Goal: Task Accomplishment & Management: Complete application form

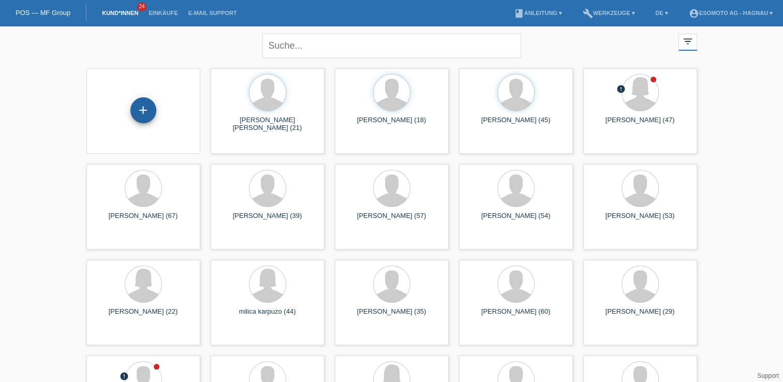
click at [152, 117] on div "+" at bounding box center [143, 110] width 26 height 26
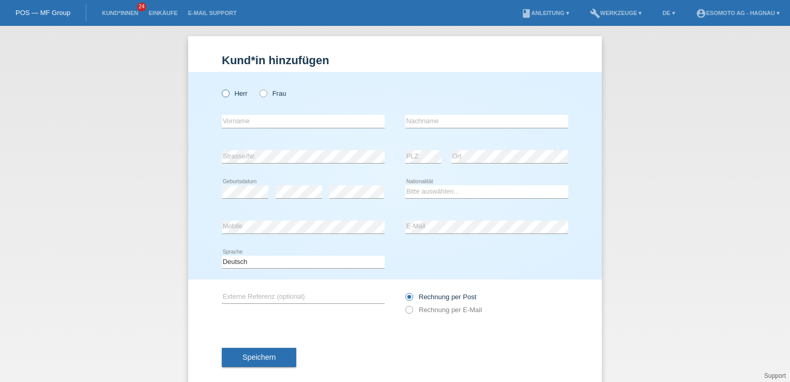
click at [220, 88] on icon at bounding box center [220, 88] width 0 height 0
click at [222, 95] on input "Herr" at bounding box center [225, 92] width 7 height 7
radio input "true"
click at [228, 121] on input "text" at bounding box center [303, 121] width 163 height 13
type input "[PERSON_NAME]"
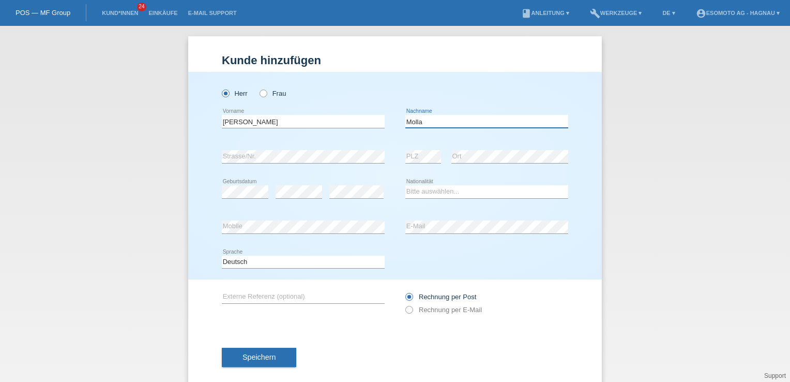
type input "Molla"
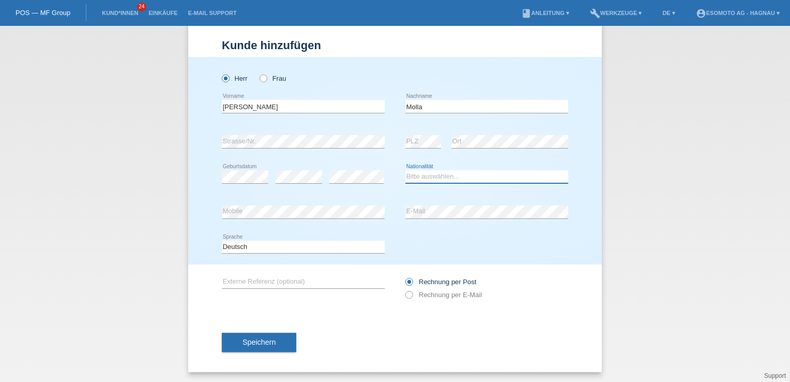
click at [412, 175] on select "Bitte auswählen... Schweiz Deutschland Liechtenstein Österreich ------------ Af…" at bounding box center [487, 176] width 163 height 12
select select "IT"
click at [406, 170] on select "Bitte auswählen... Schweiz Deutschland Liechtenstein Österreich ------------ Af…" at bounding box center [487, 176] width 163 height 12
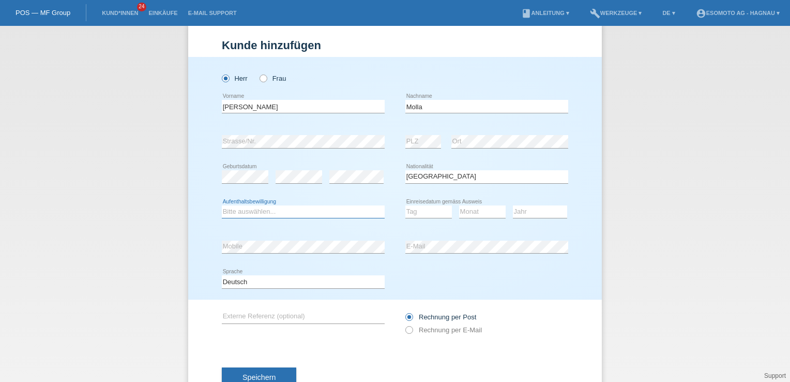
click at [311, 213] on select "Bitte auswählen... C B B - Flüchtlingsstatus Andere" at bounding box center [303, 211] width 163 height 12
select select "B"
click at [222, 205] on select "Bitte auswählen... C B B - Flüchtlingsstatus Andere" at bounding box center [303, 211] width 163 height 12
click at [414, 210] on select "Tag 01 02 03 04 05 06 07 08 09 10 11" at bounding box center [429, 211] width 47 height 12
select select "14"
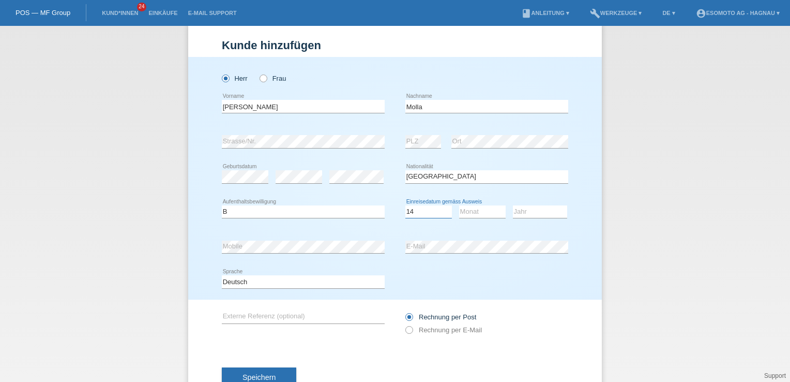
click at [406, 205] on select "Tag 01 02 03 04 05 06 07 08 09 10 11" at bounding box center [429, 211] width 47 height 12
click at [461, 213] on select "Monat 01 02 03 04 05 06 07 08 09 10 11" at bounding box center [482, 211] width 47 height 12
select select "04"
click at [459, 205] on select "Monat 01 02 03 04 05 06 07 08 09 10 11" at bounding box center [482, 211] width 47 height 12
click at [521, 213] on select "Jahr 2025 2024 2023 2022 2021 2020 2019 2018 2017 2016 2015 2014 2013 2012 2011…" at bounding box center [540, 211] width 54 height 12
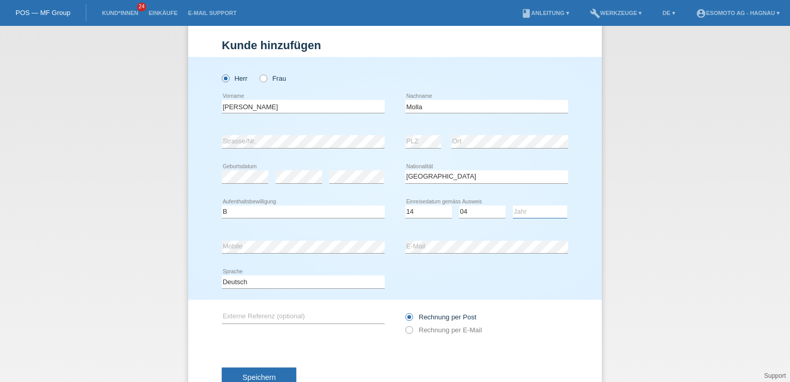
select select "2024"
click at [513, 205] on select "Jahr 2025 2024 2023 2022 2021 2020 2019 2018 2017 2016 2015 2014 2013 2012 2011…" at bounding box center [540, 211] width 54 height 12
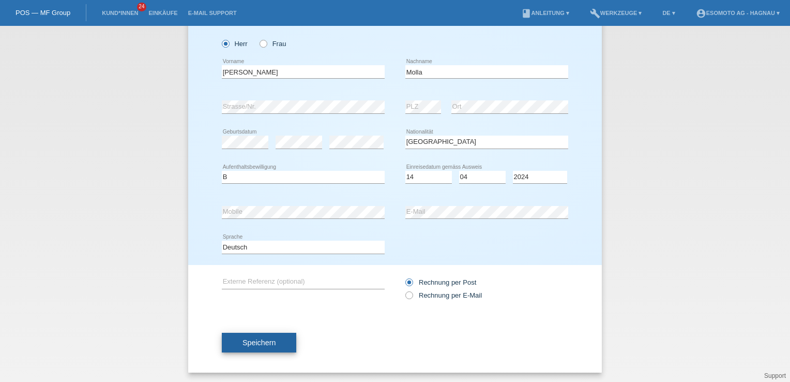
click at [243, 339] on span "Speichern" at bounding box center [259, 342] width 33 height 8
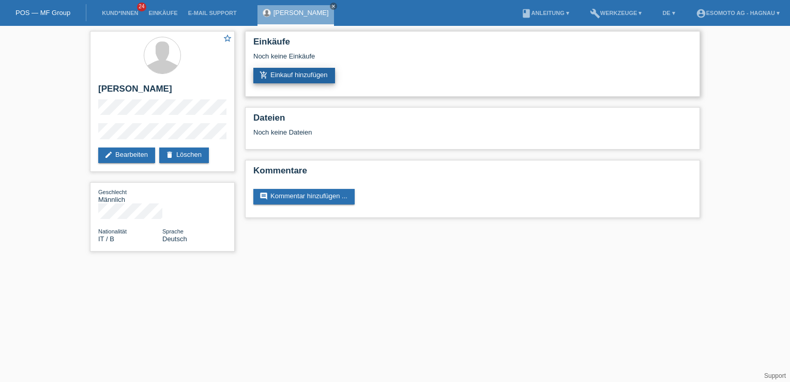
click at [310, 79] on link "add_shopping_cart Einkauf hinzufügen" at bounding box center [294, 76] width 82 height 16
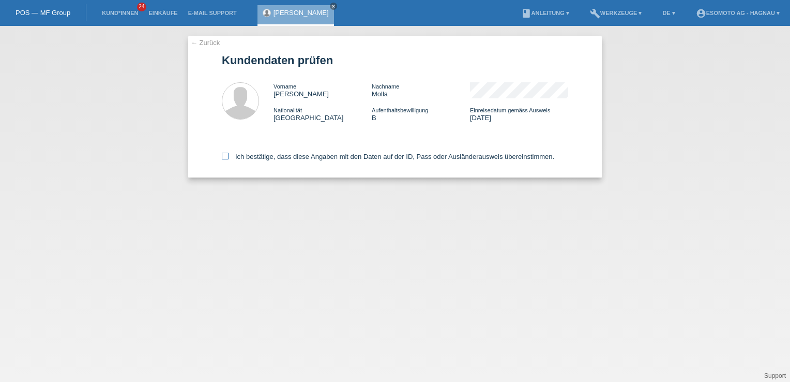
click at [228, 153] on icon at bounding box center [225, 156] width 7 height 7
click at [228, 153] on input "Ich bestätige, dass diese Angaben mit den Daten auf der ID, Pass oder Ausländer…" at bounding box center [225, 156] width 7 height 7
checkbox input "true"
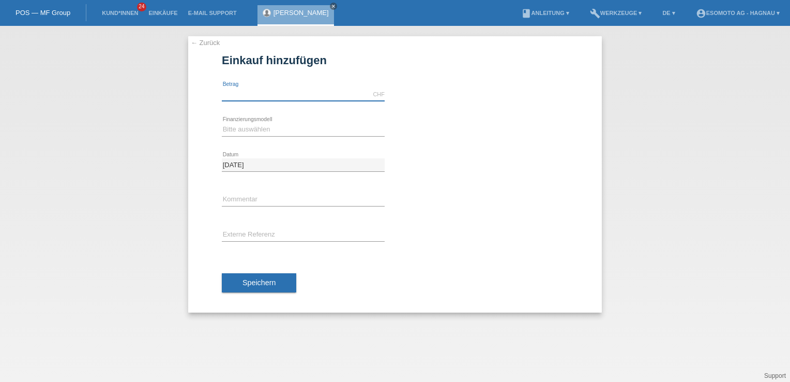
click at [254, 98] on input "text" at bounding box center [303, 94] width 163 height 13
type input "2590.00"
click at [255, 131] on select "Bitte auswählen Fixe Raten Kauf auf Rechnung mit Teilzahlungsoption" at bounding box center [303, 129] width 163 height 12
select select "69"
click at [222, 123] on select "Bitte auswählen Fixe Raten Kauf auf Rechnung mit Teilzahlungsoption" at bounding box center [303, 129] width 163 height 12
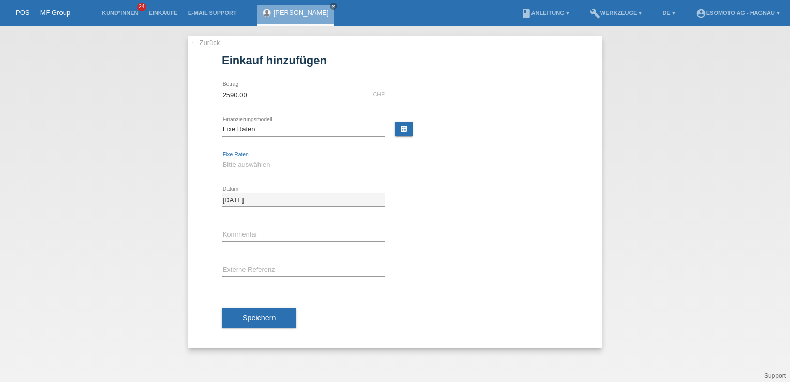
click at [248, 161] on select "Bitte auswählen 12 Raten 24 Raten 36 Raten 48 Raten" at bounding box center [303, 164] width 163 height 12
select select "138"
click at [222, 158] on select "Bitte auswählen 12 Raten 24 Raten 36 Raten 48 Raten" at bounding box center [303, 164] width 163 height 12
click at [245, 311] on button "Speichern" at bounding box center [259, 318] width 74 height 20
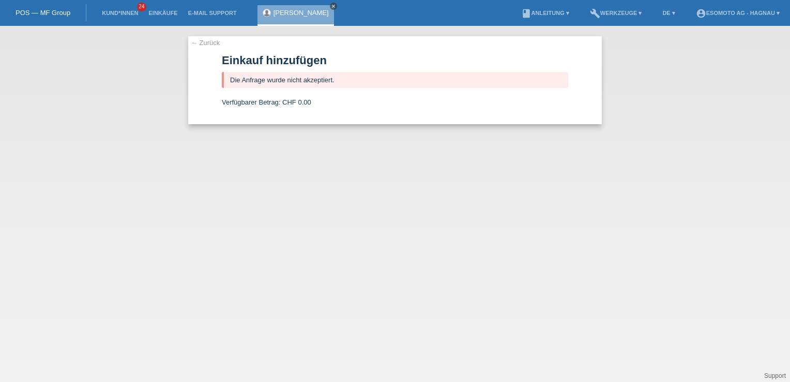
click at [331, 5] on icon "close" at bounding box center [333, 6] width 5 height 5
click at [116, 9] on li "Kund*innen 24" at bounding box center [120, 13] width 47 height 26
click at [117, 13] on link "Kund*innen" at bounding box center [120, 13] width 47 height 6
